Goal: Task Accomplishment & Management: Manage account settings

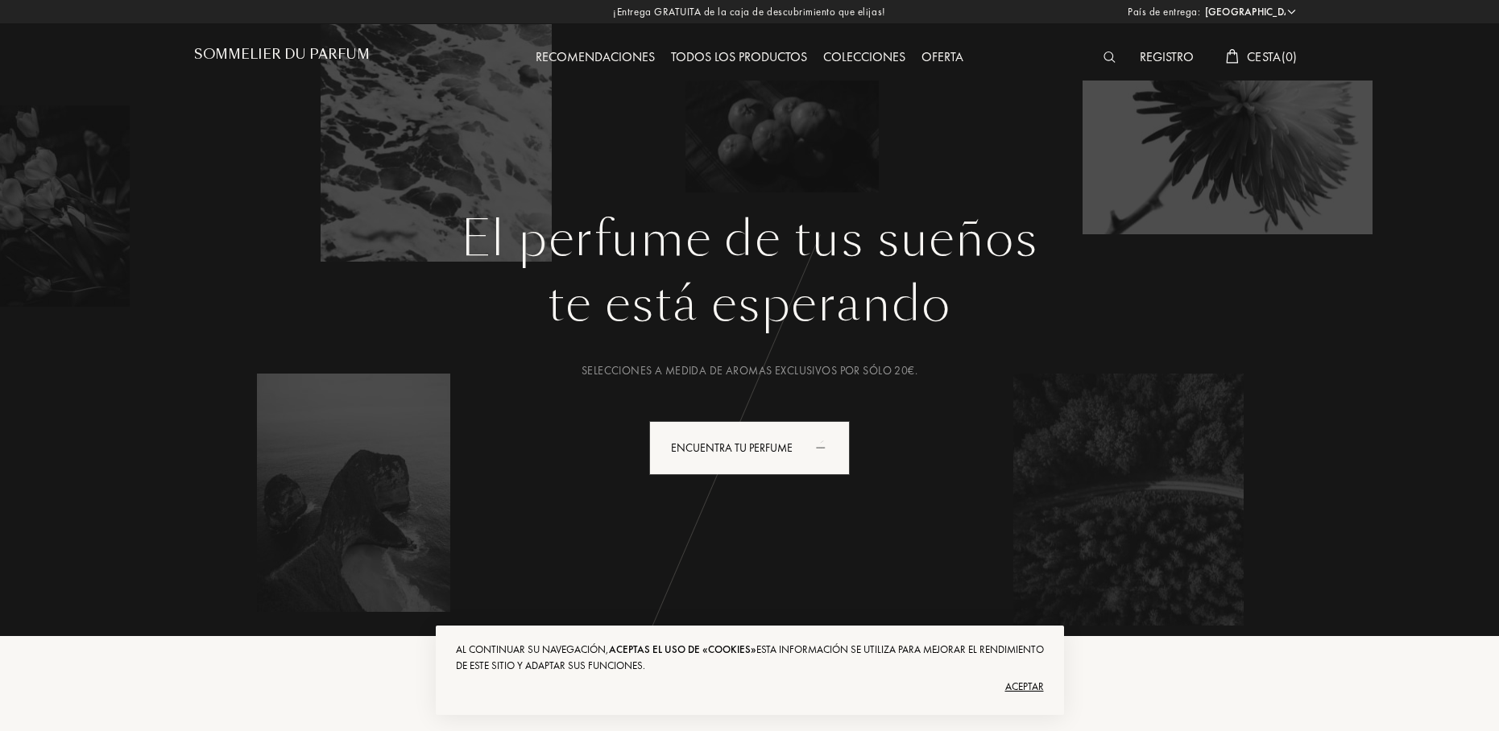
select select "ES"
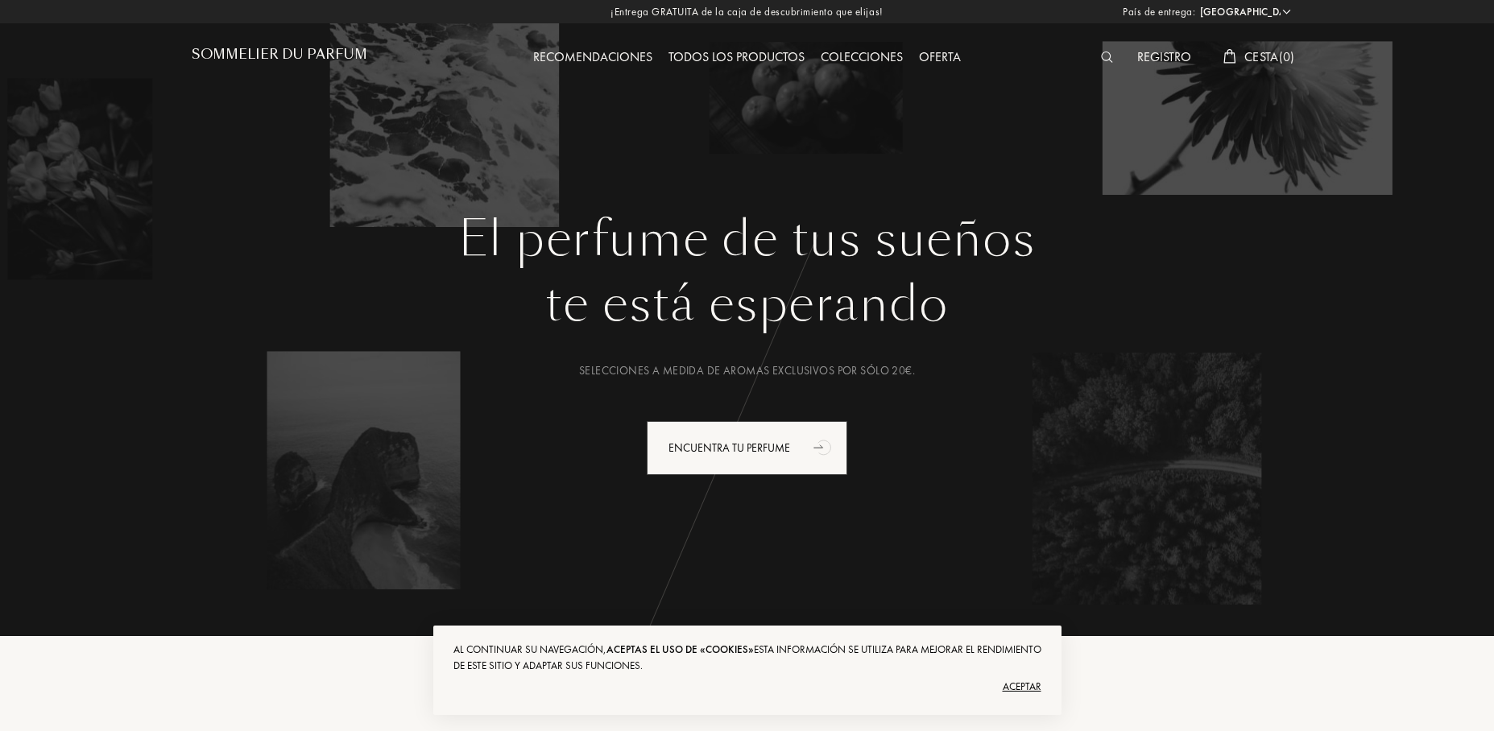
click at [1156, 61] on div "Registro" at bounding box center [1164, 58] width 70 height 21
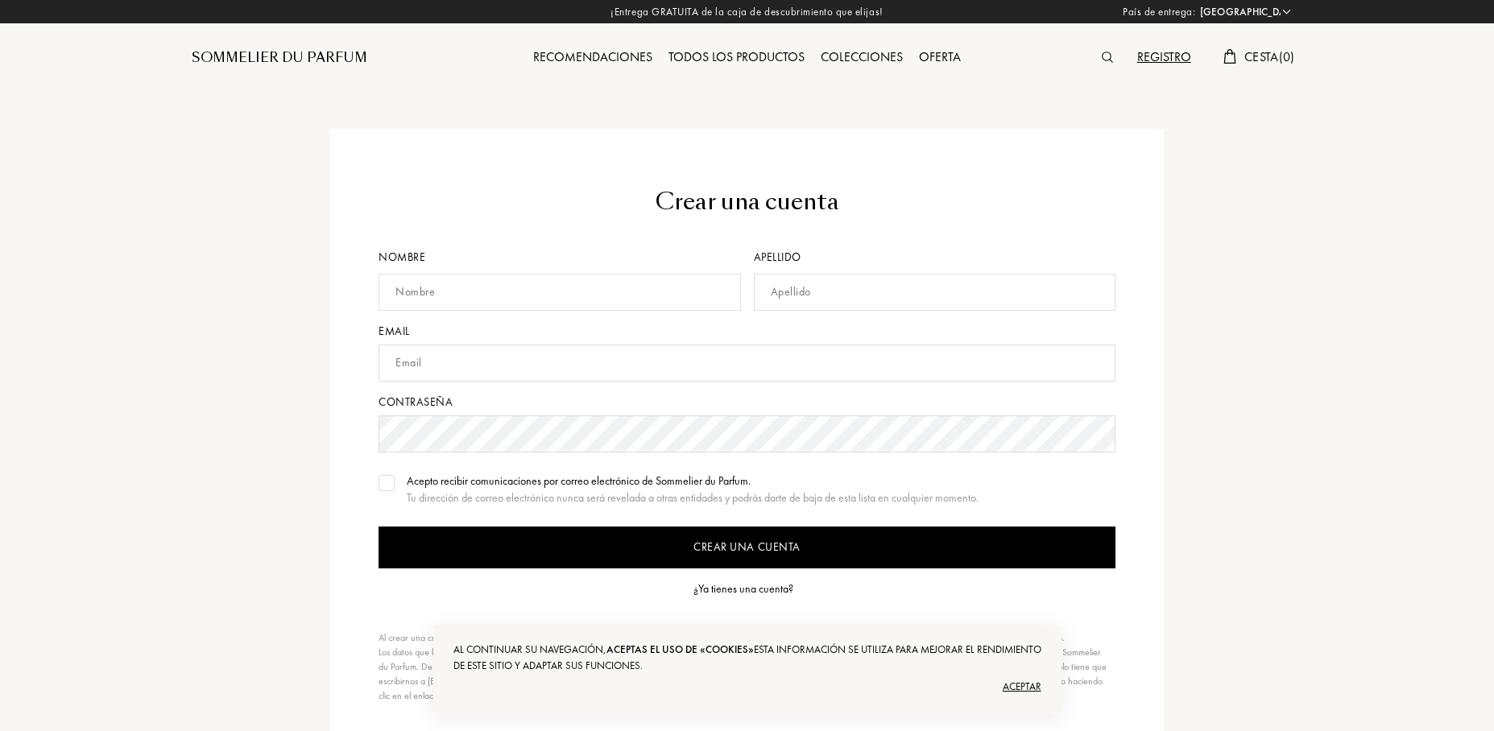
select select "ES"
type input "[EMAIL_ADDRESS][DOMAIN_NAME]"
click at [749, 587] on div "¿Ya tienes una cuenta?" at bounding box center [743, 589] width 100 height 17
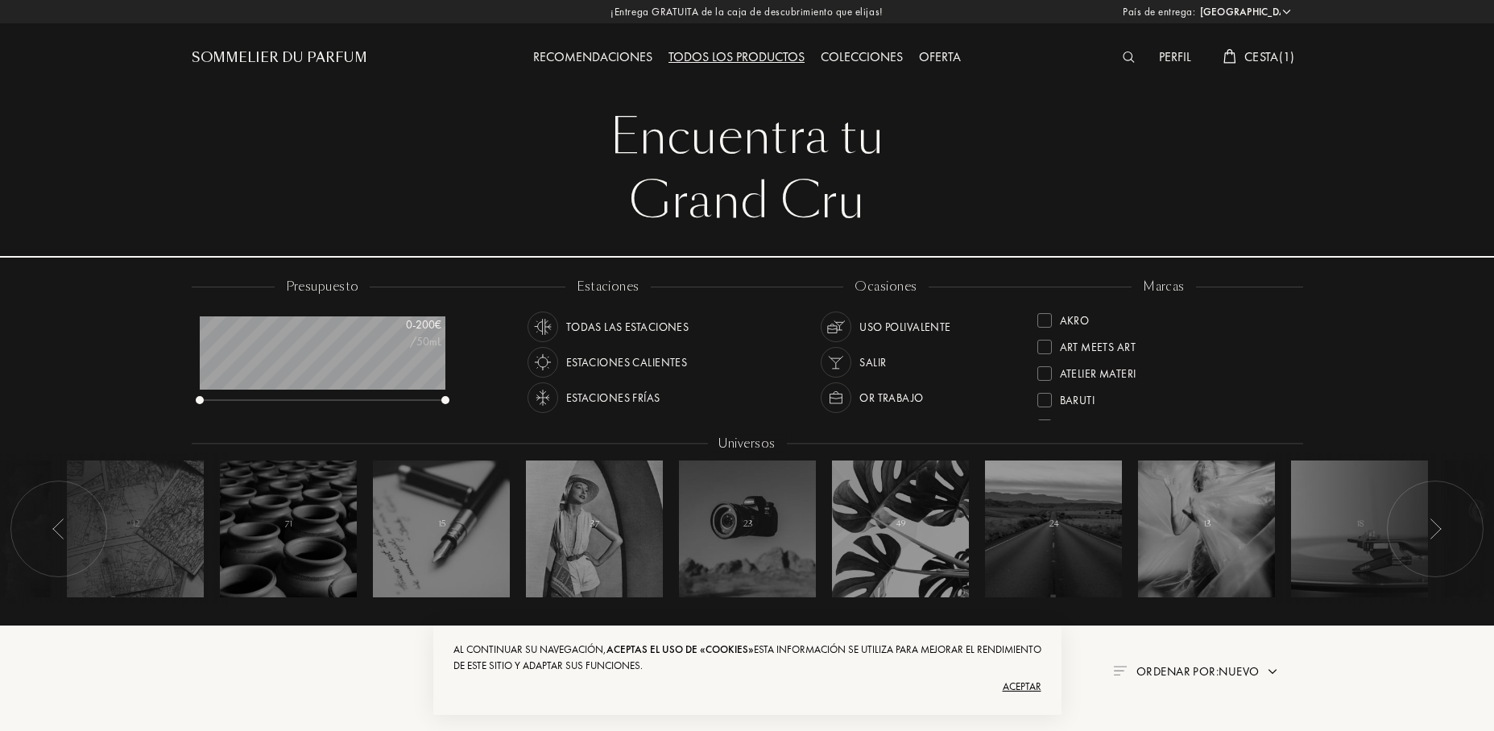
select select "ES"
click at [1173, 56] on div "Perfil" at bounding box center [1175, 58] width 48 height 21
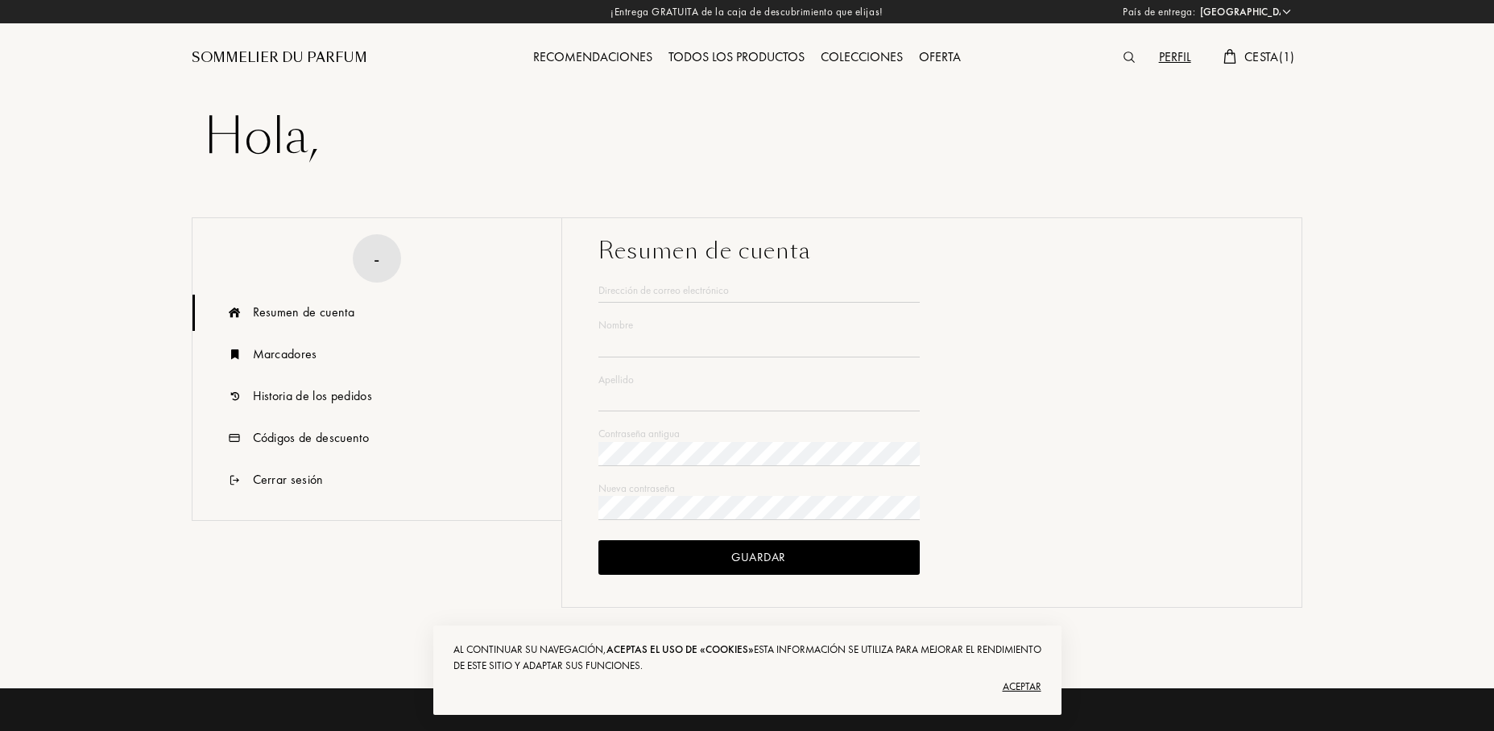
select select "ES"
type input "[PERSON_NAME]"
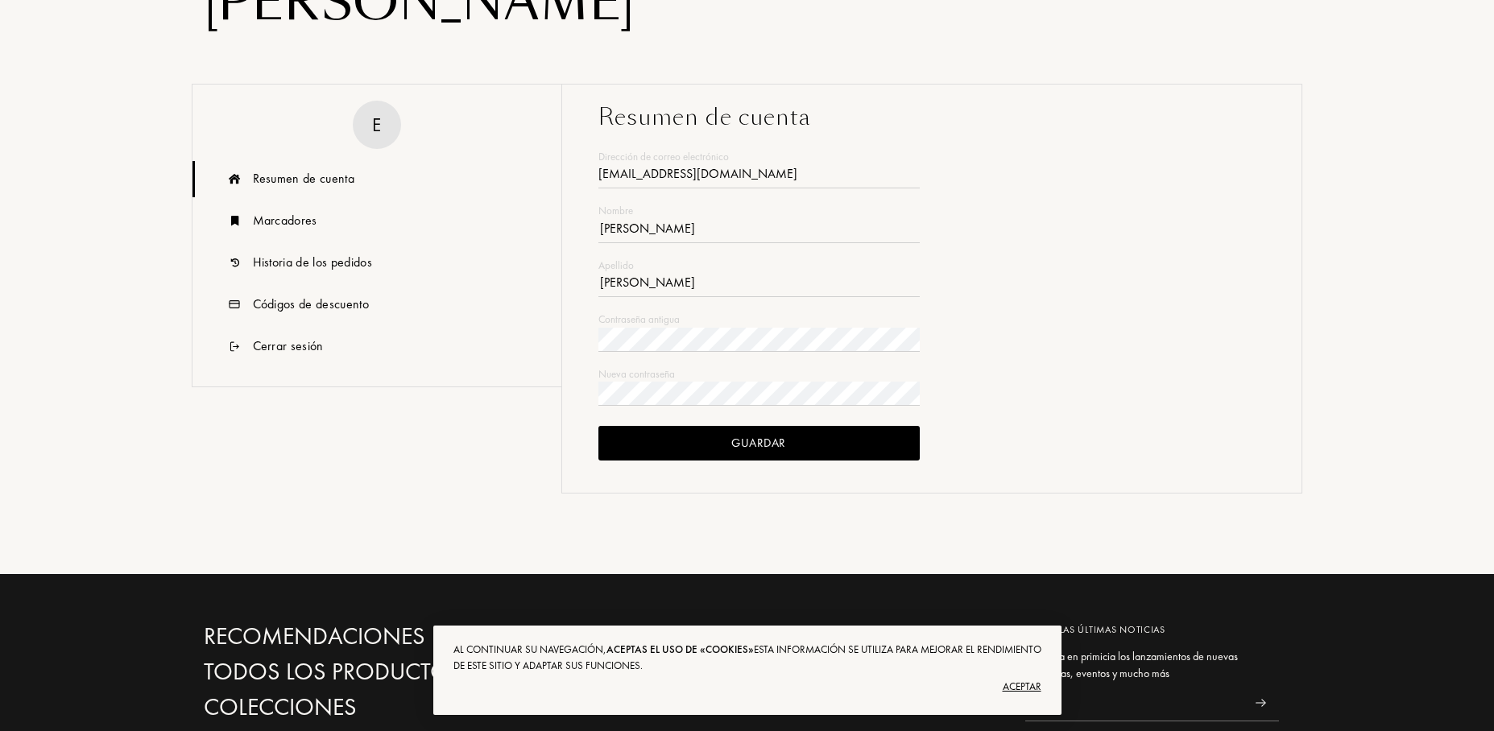
scroll to position [200, 0]
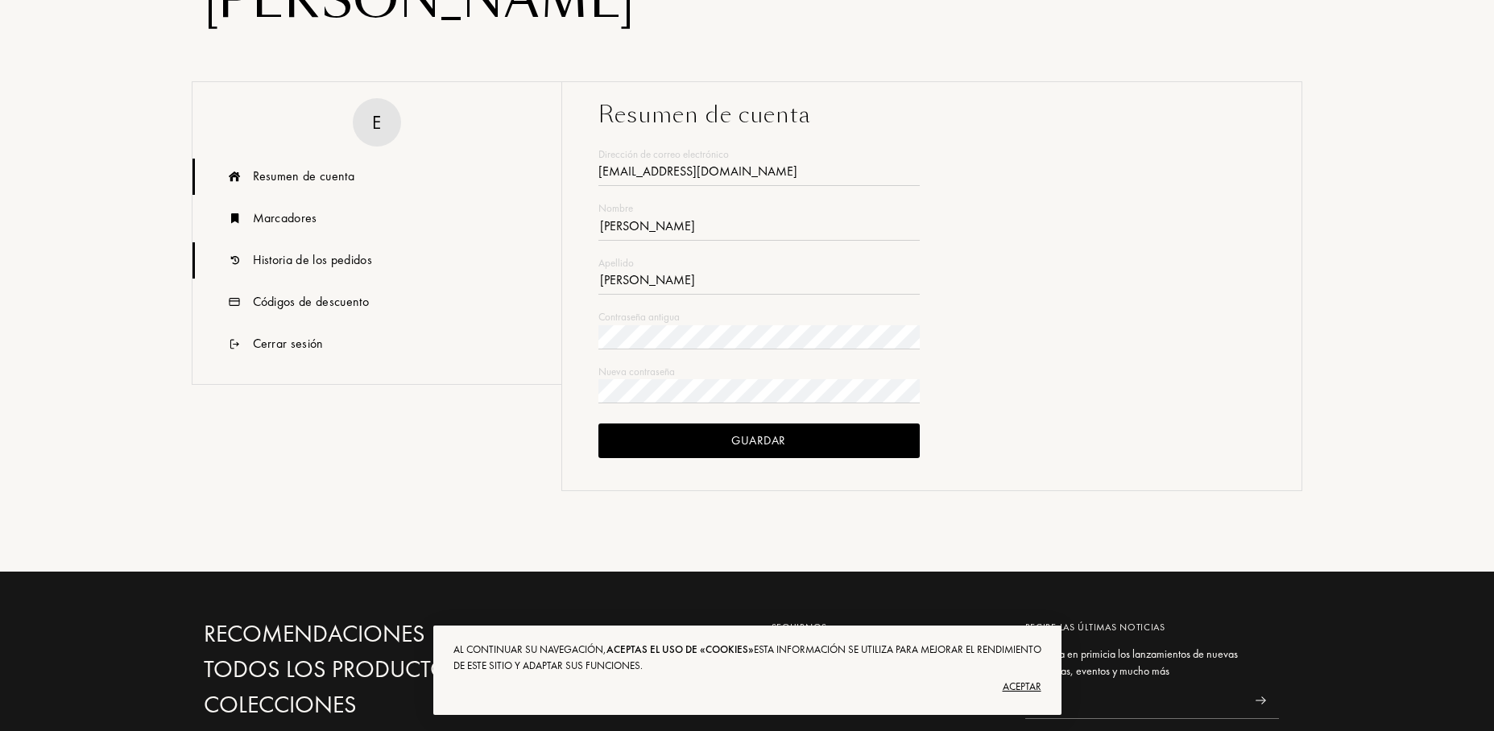
click at [304, 258] on div "Historia de los pedidos" at bounding box center [312, 259] width 119 height 19
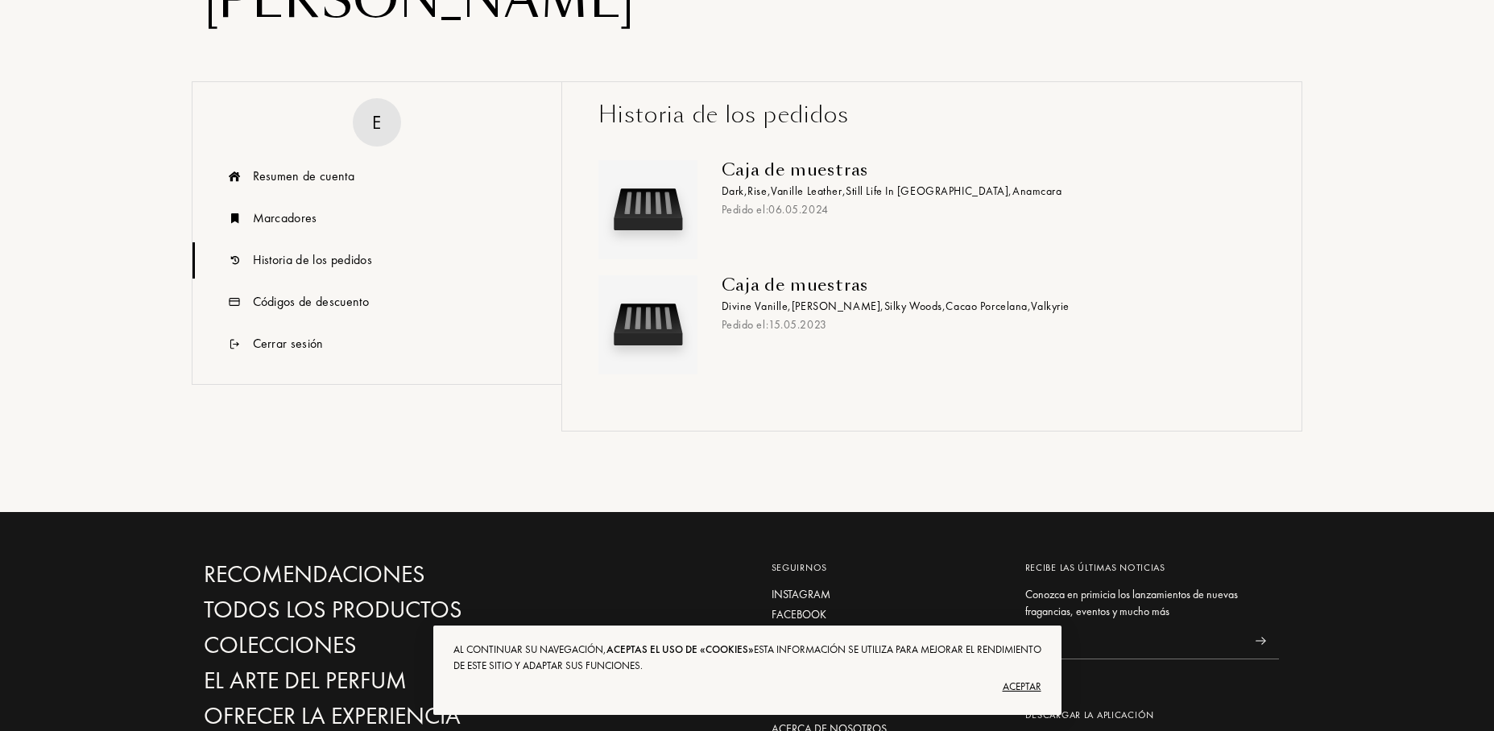
click at [366, 126] on div "E" at bounding box center [377, 122] width 48 height 48
click at [380, 118] on div "E" at bounding box center [376, 122] width 9 height 28
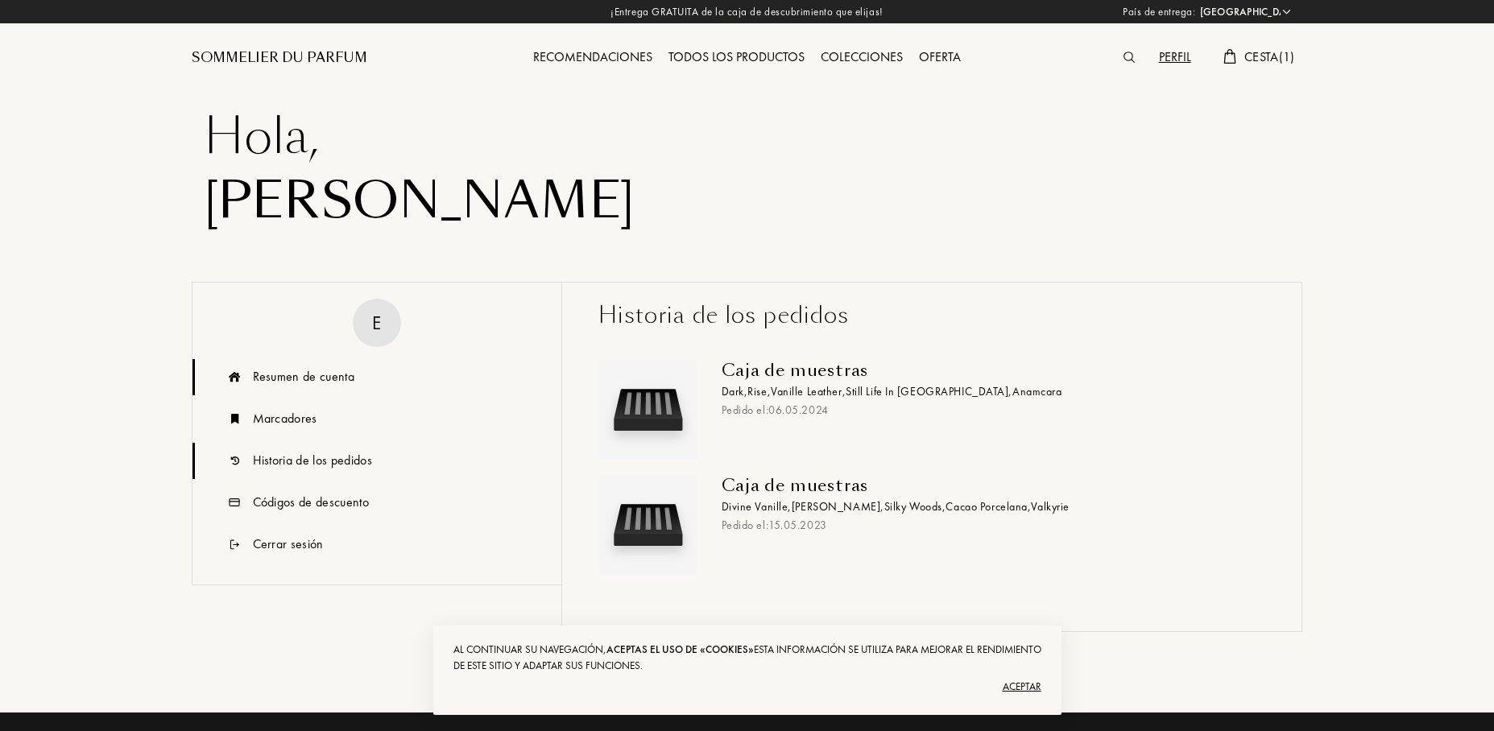
scroll to position [0, 0]
click at [330, 375] on div "Resumen de cuenta" at bounding box center [303, 376] width 101 height 19
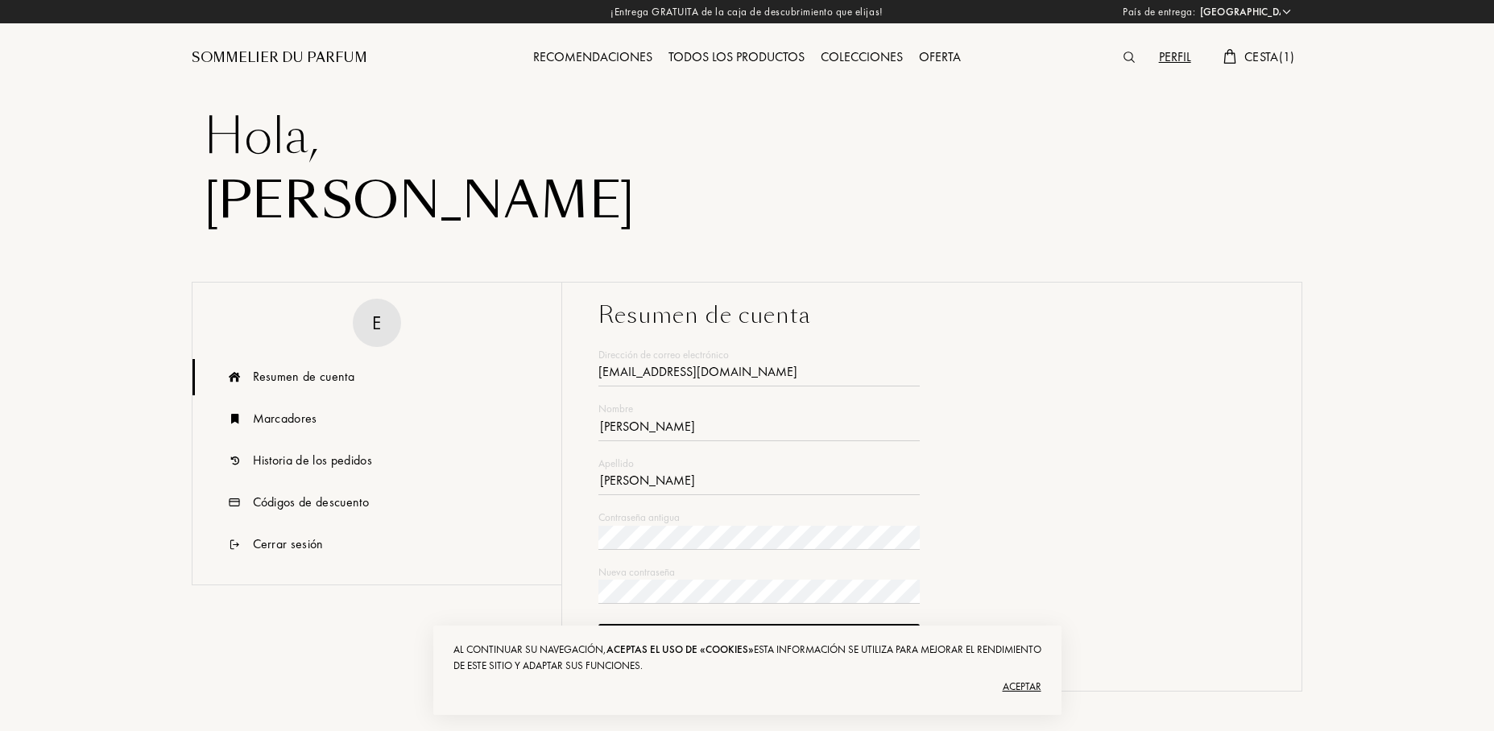
click at [306, 374] on div "Resumen de cuenta" at bounding box center [303, 376] width 101 height 19
click at [750, 55] on div "Todos los productos" at bounding box center [736, 58] width 152 height 21
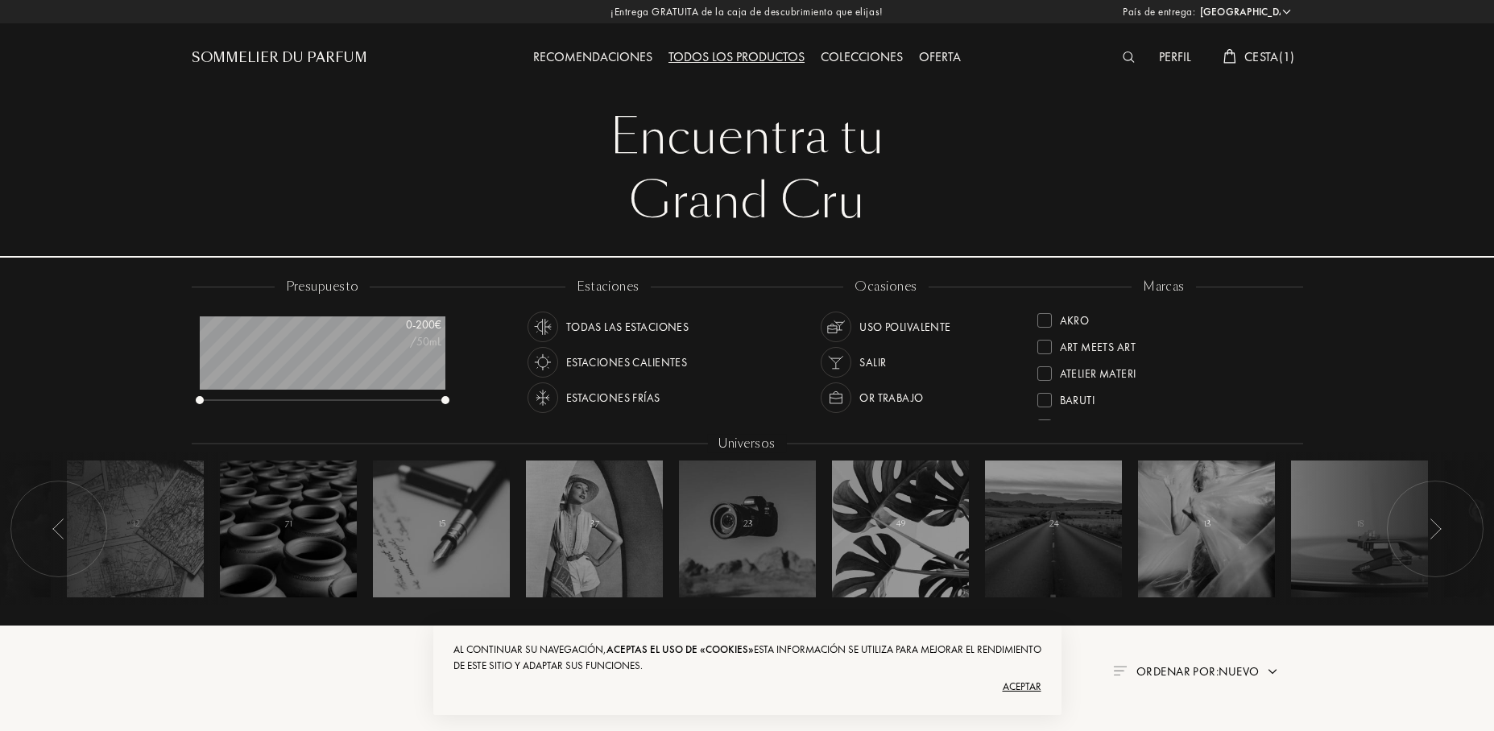
select select "ES"
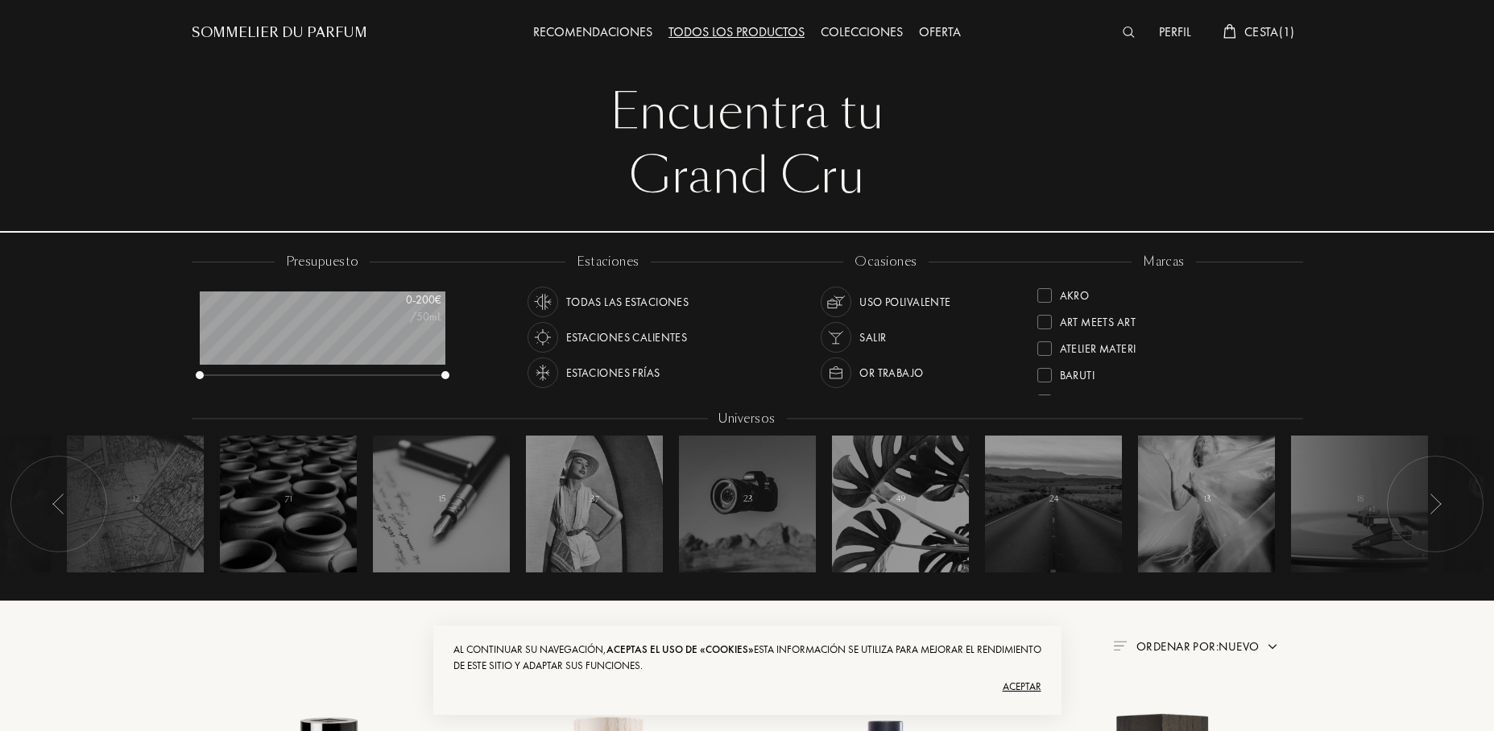
scroll to position [7, 0]
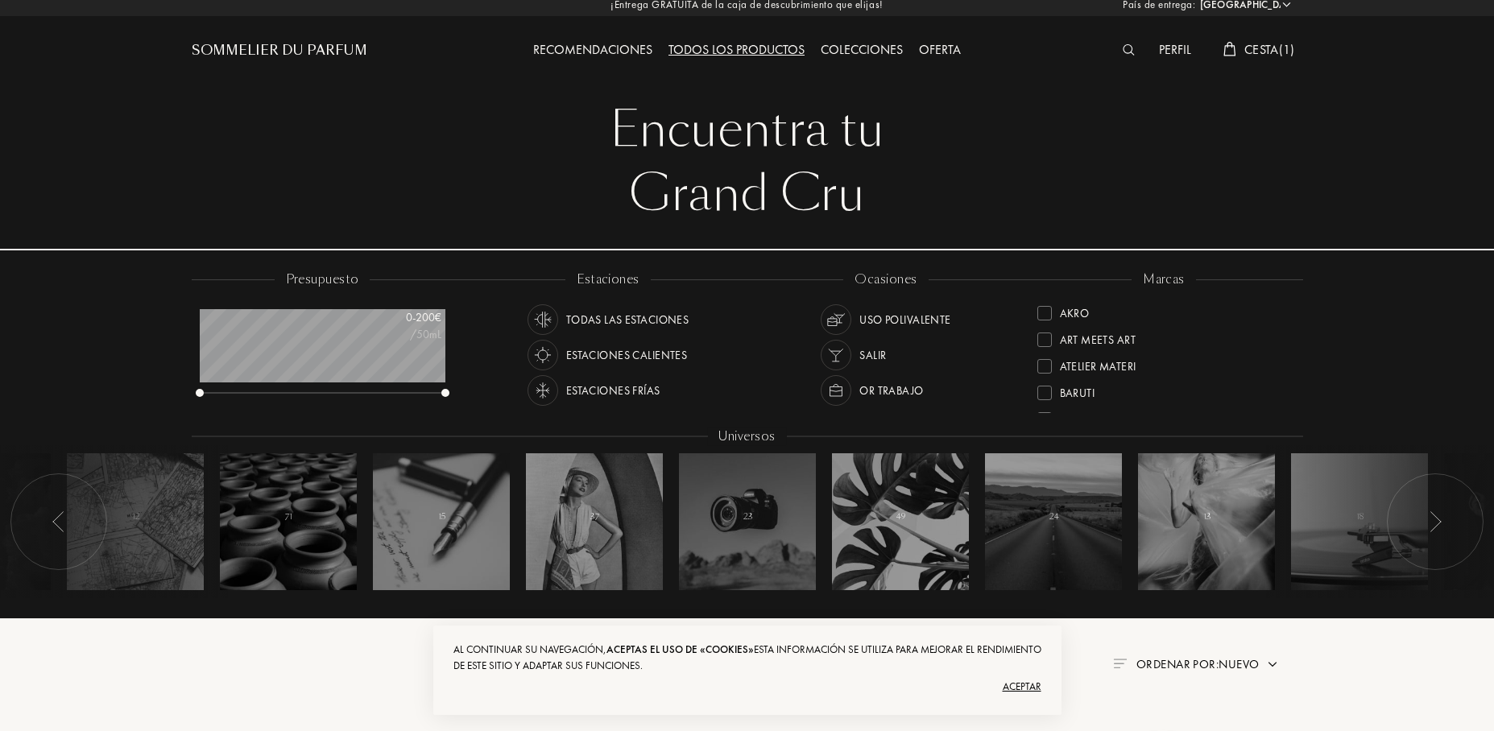
click at [634, 351] on div "Estaciones calientes" at bounding box center [626, 355] width 121 height 31
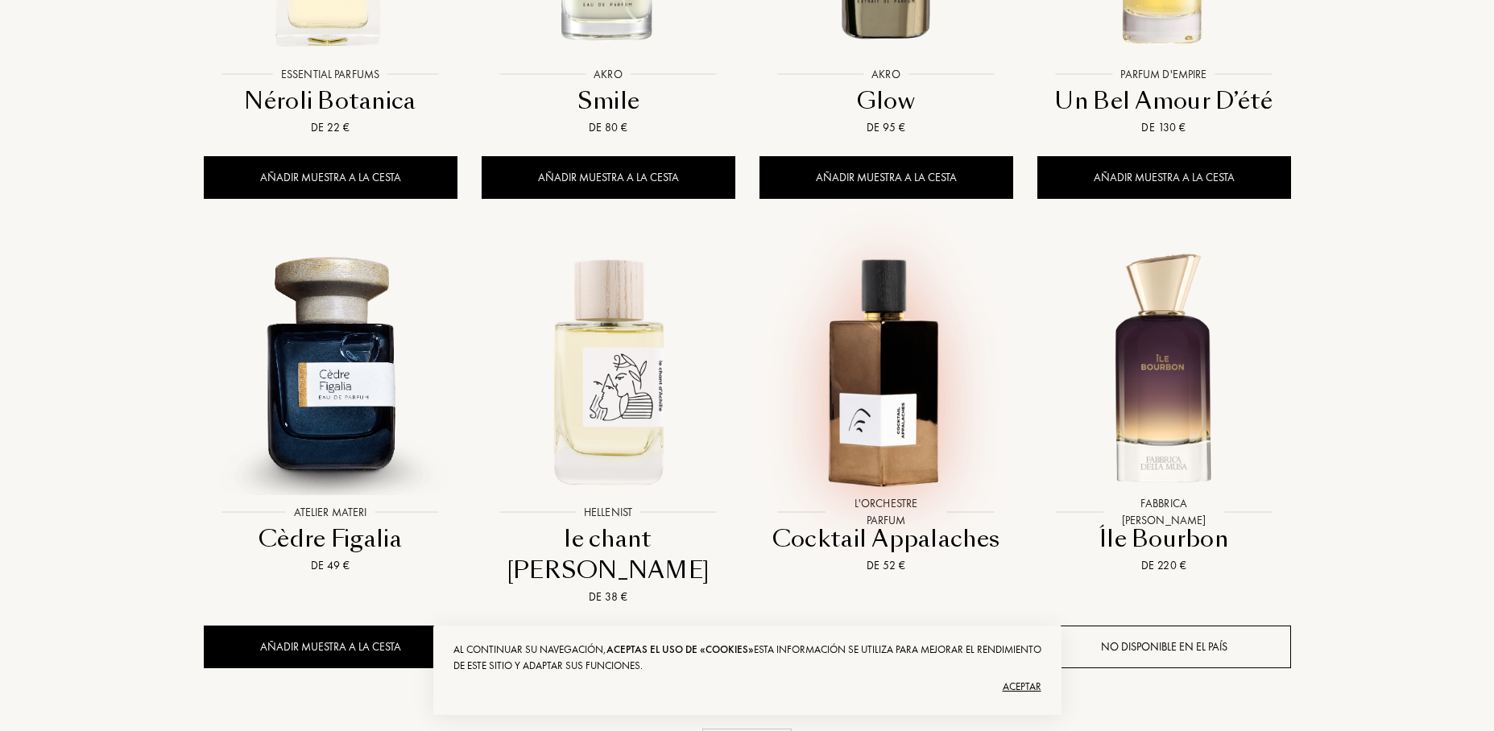
scroll to position [1424, 0]
